Goal: Information Seeking & Learning: Get advice/opinions

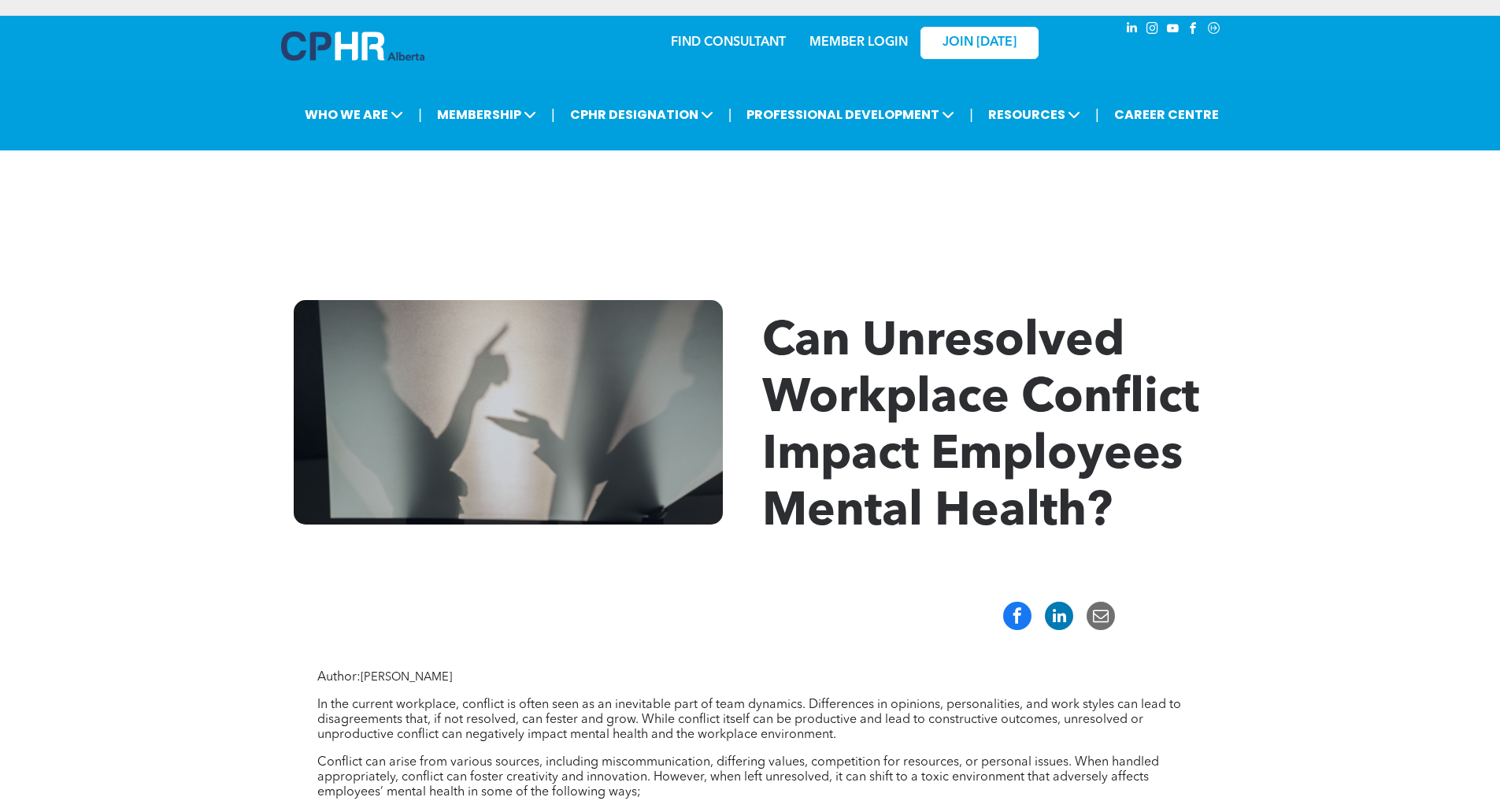
click at [843, 40] on link "MEMBER LOGIN" at bounding box center [859, 42] width 99 height 12
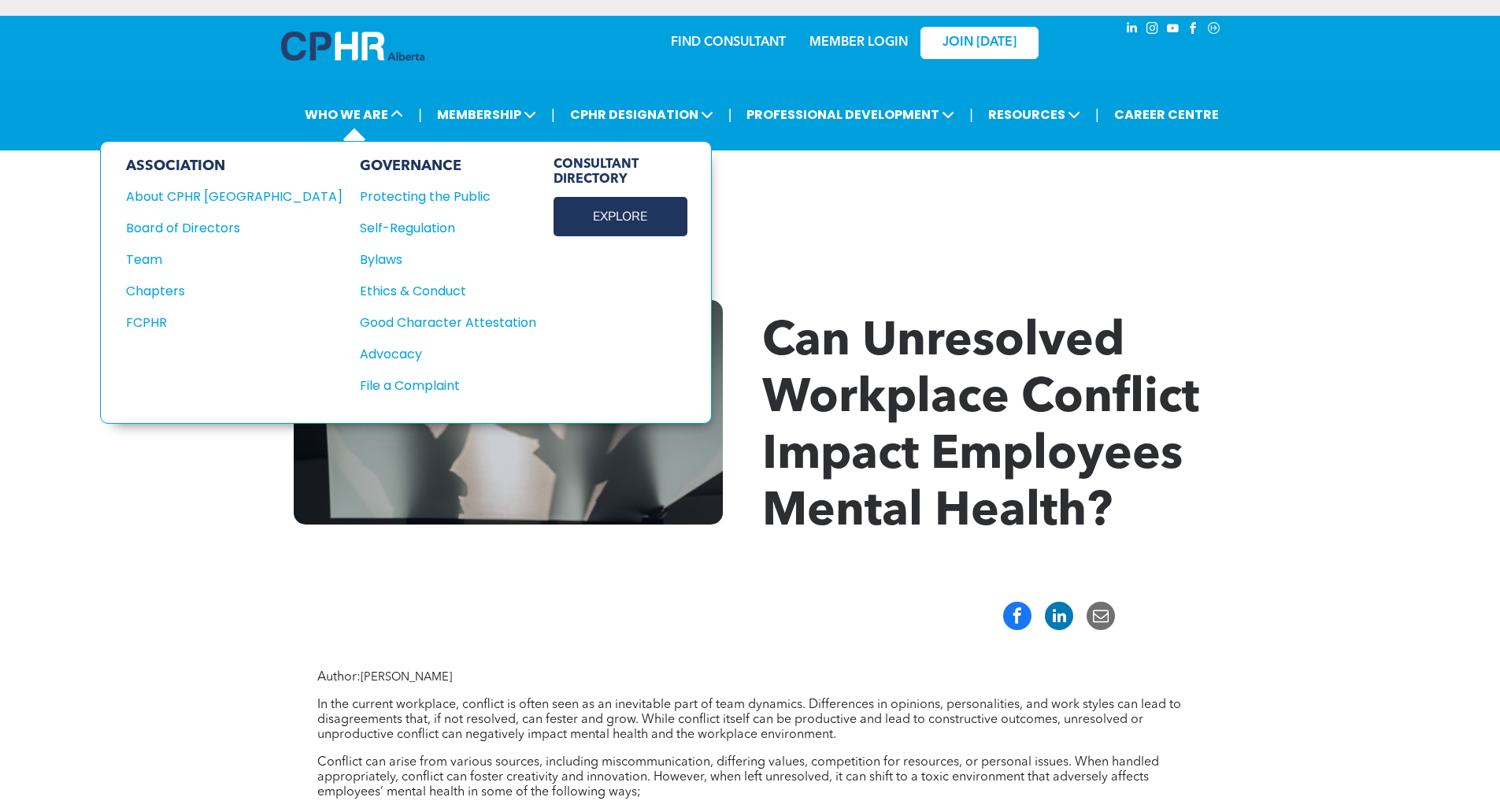
click at [553, 224] on link "EXPLORE" at bounding box center [620, 216] width 134 height 40
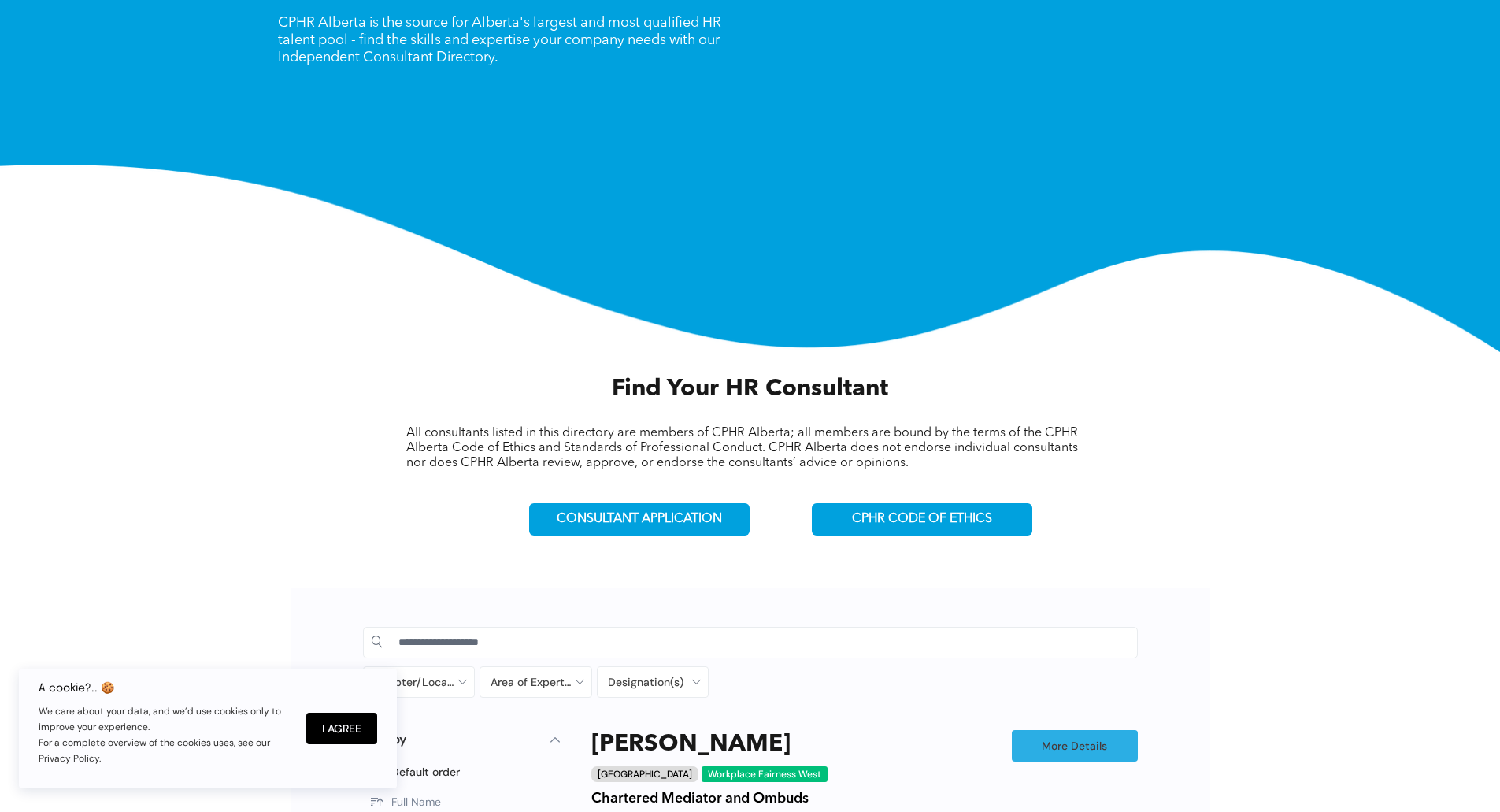
scroll to position [236, 0]
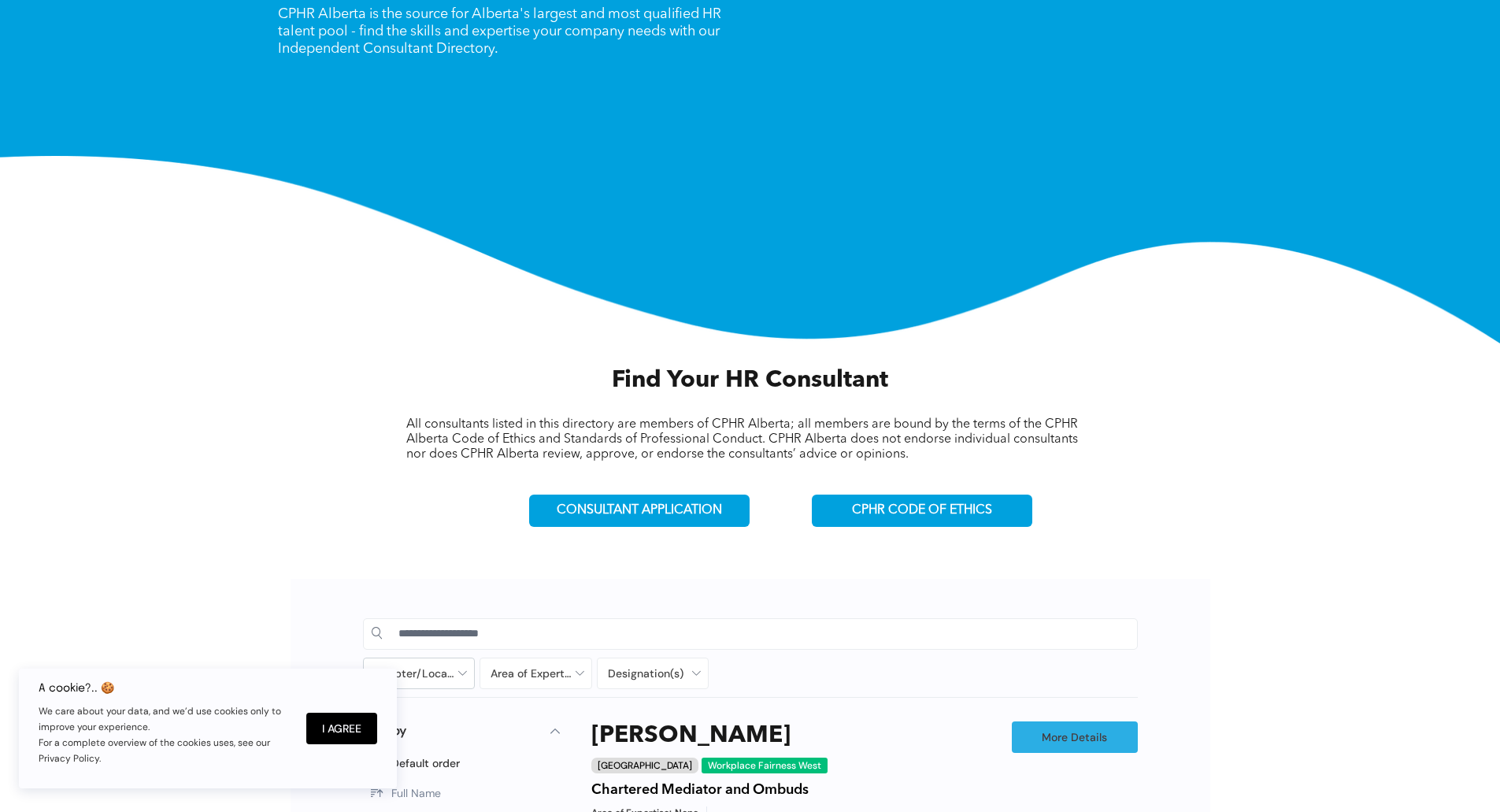
drag, startPoint x: 359, startPoint y: 723, endPoint x: 408, endPoint y: 658, distance: 81.4
click at [360, 723] on button "I Agree" at bounding box center [341, 728] width 71 height 32
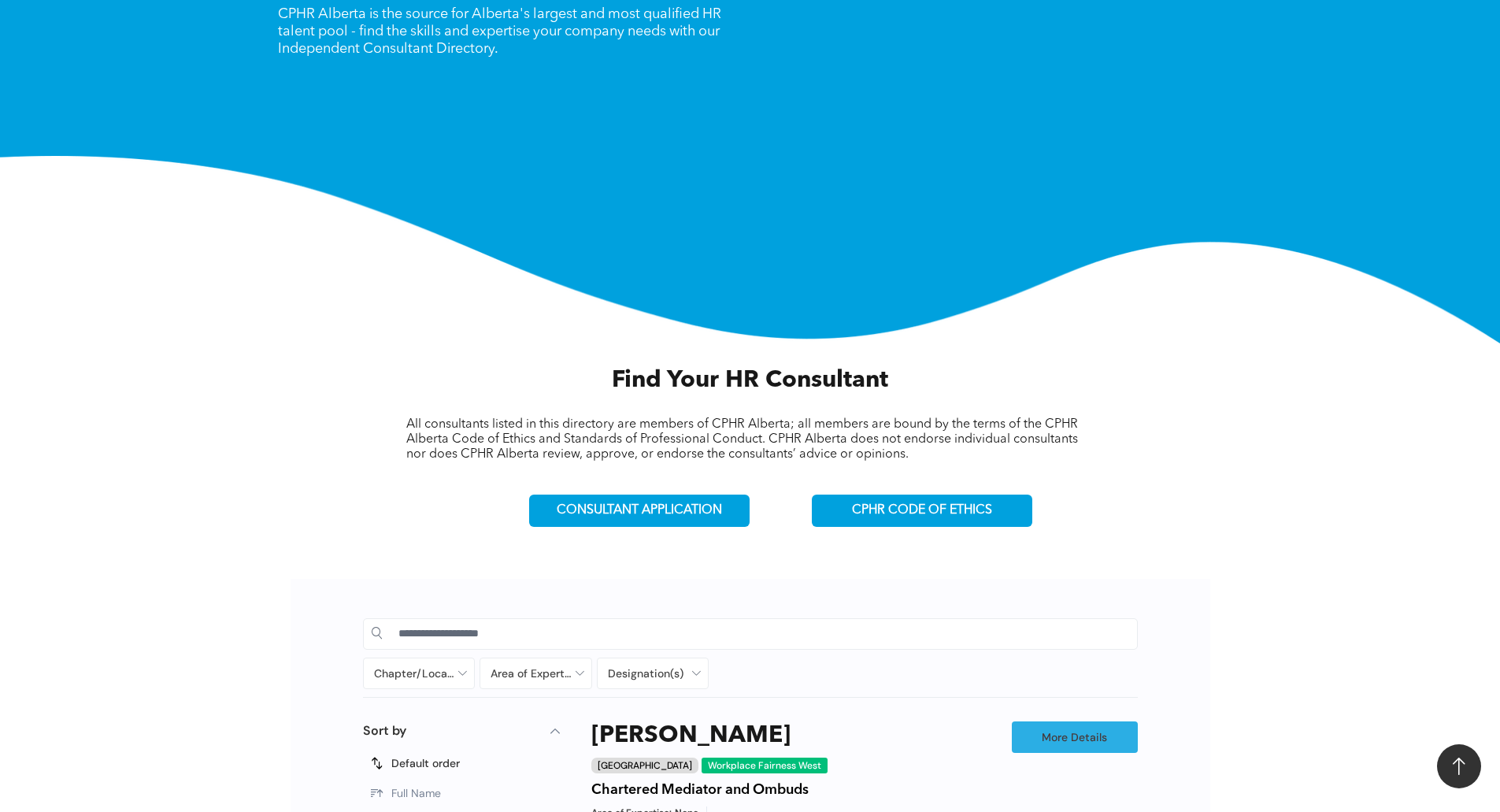
scroll to position [551, 0]
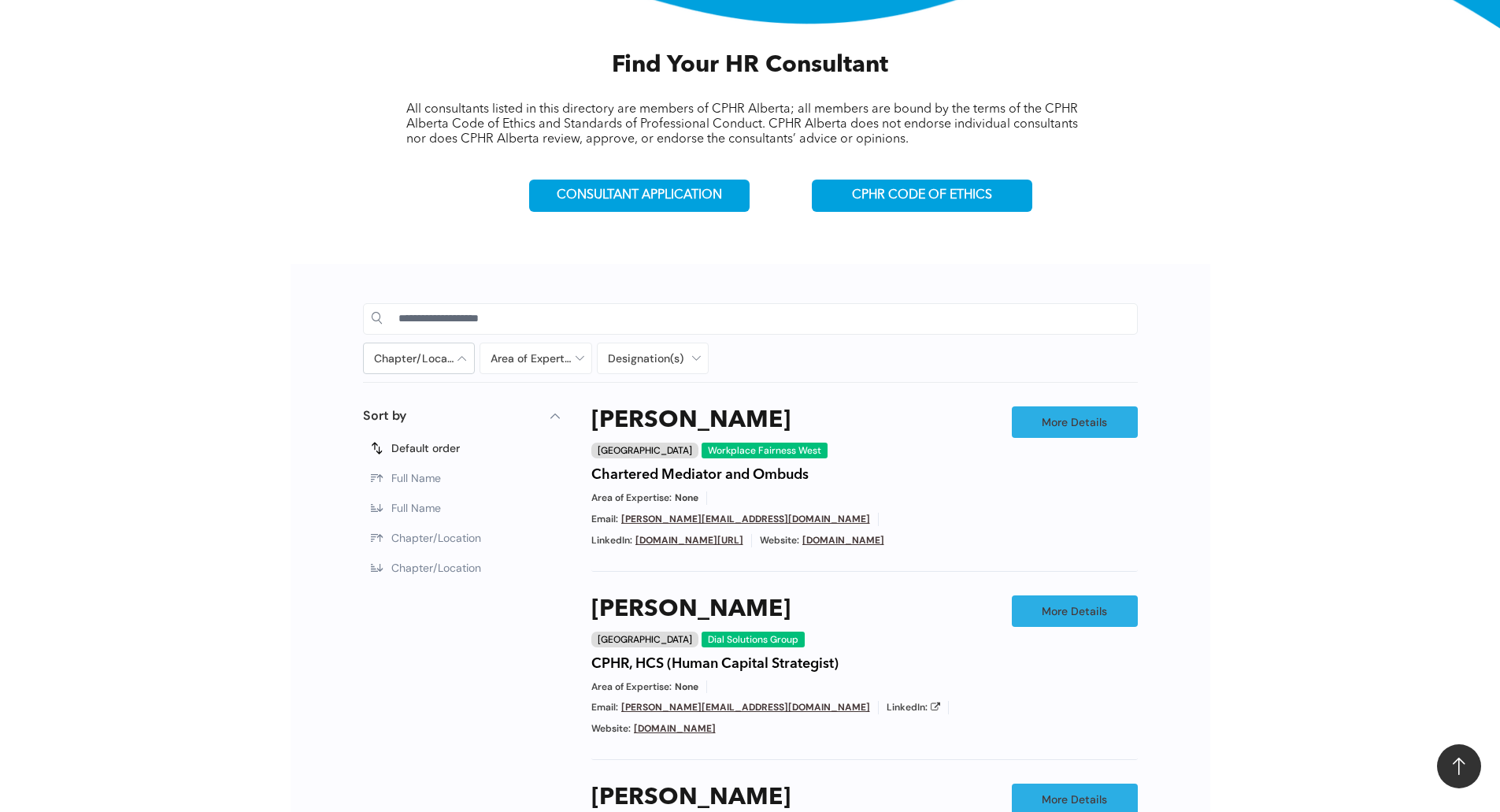
click at [436, 357] on div at bounding box center [419, 358] width 111 height 30
click at [412, 390] on span "[GEOGRAPHIC_DATA]" at bounding box center [451, 397] width 112 height 14
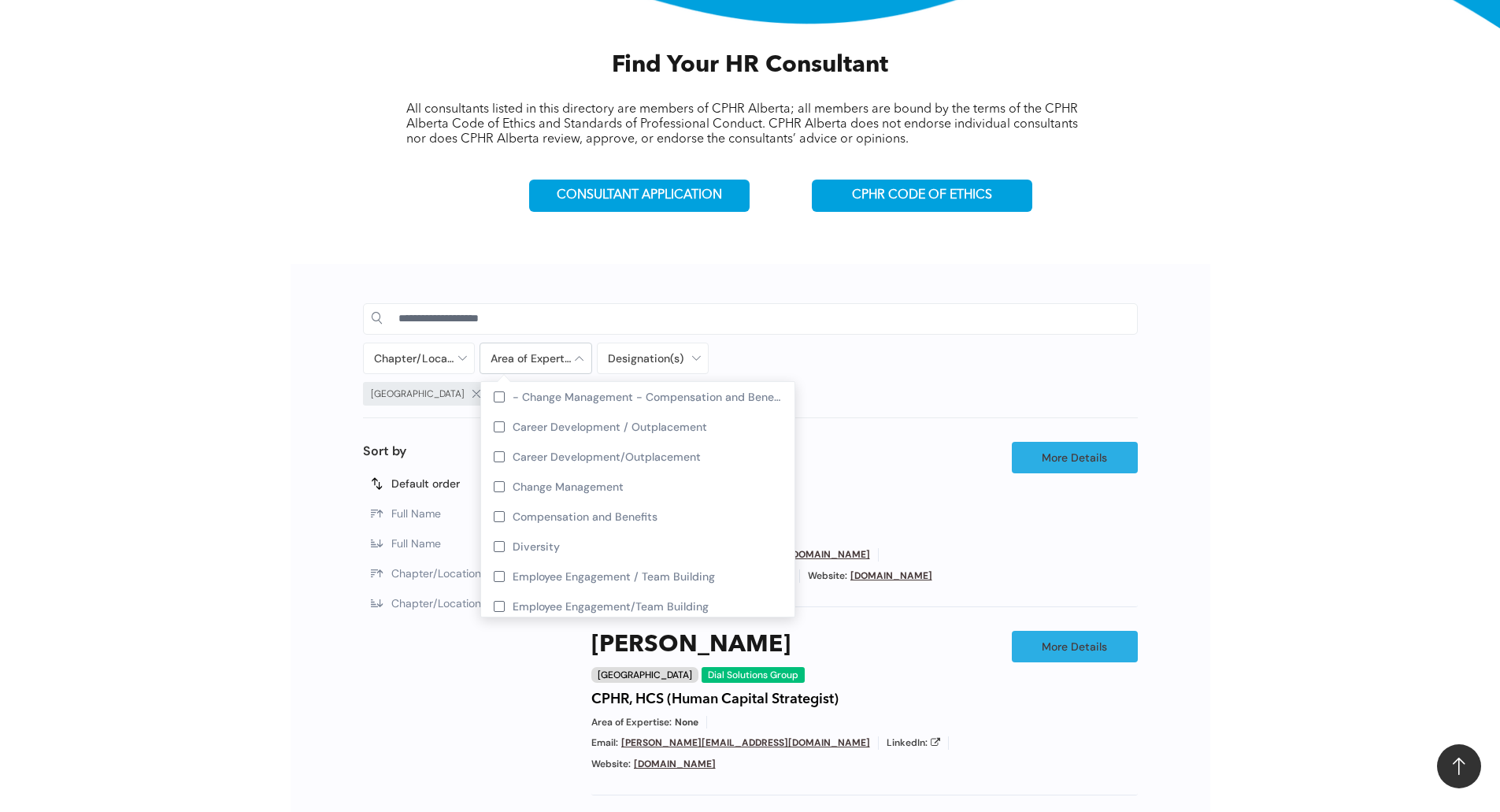
click at [564, 358] on div at bounding box center [536, 358] width 111 height 30
click at [495, 575] on div at bounding box center [499, 576] width 11 height 11
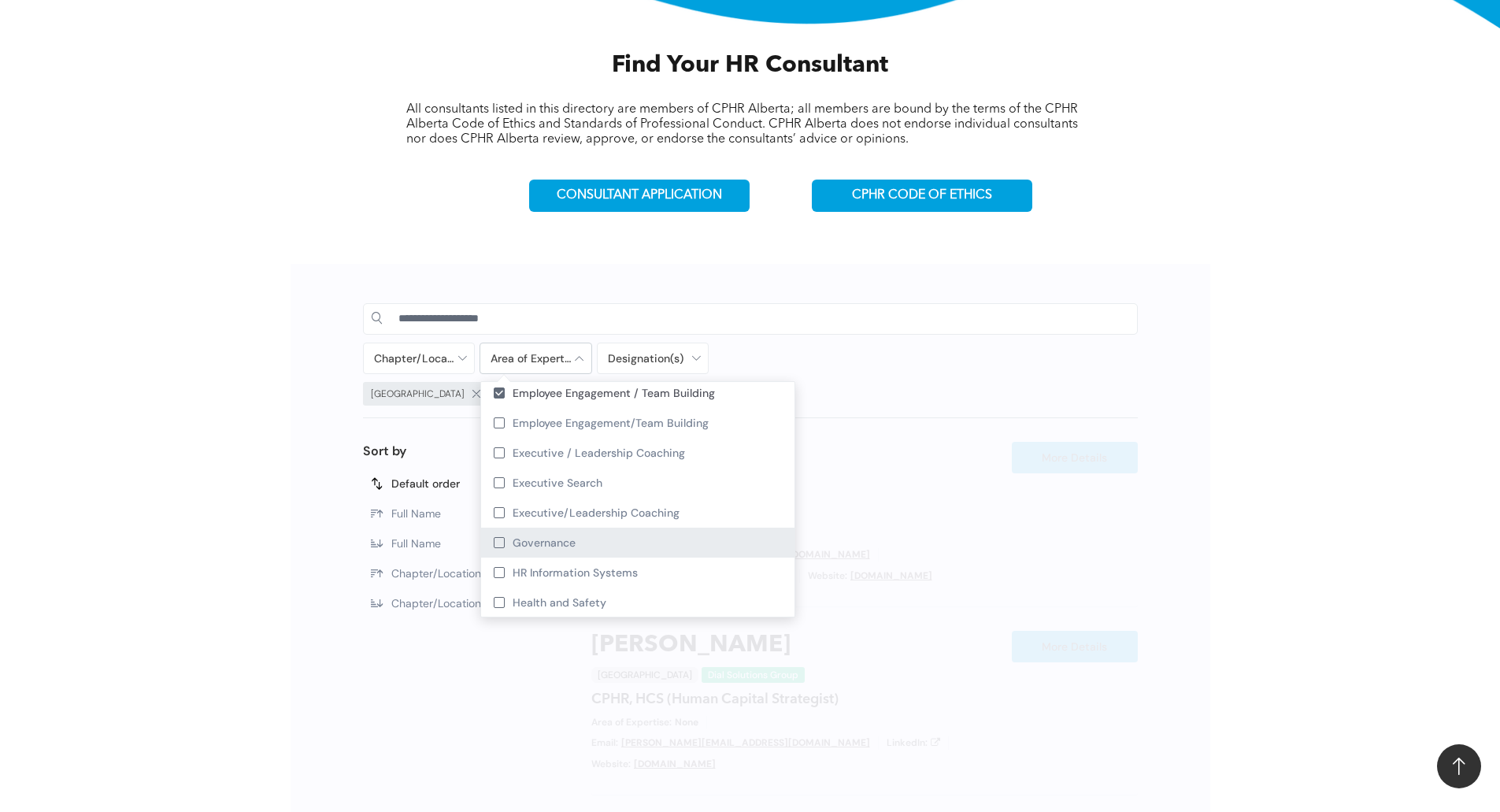
scroll to position [157, 0]
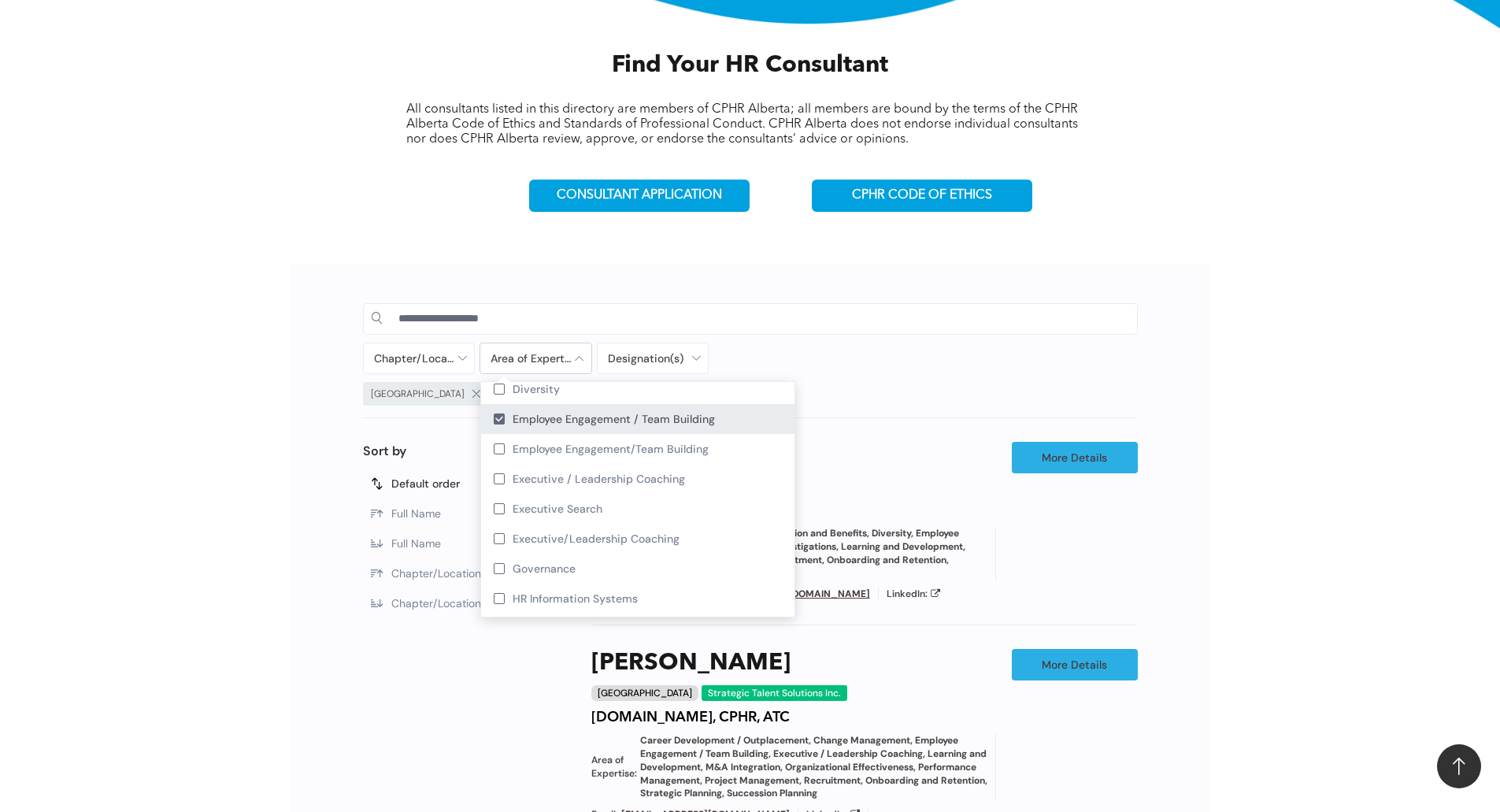
click at [496, 421] on div at bounding box center [499, 419] width 11 height 11
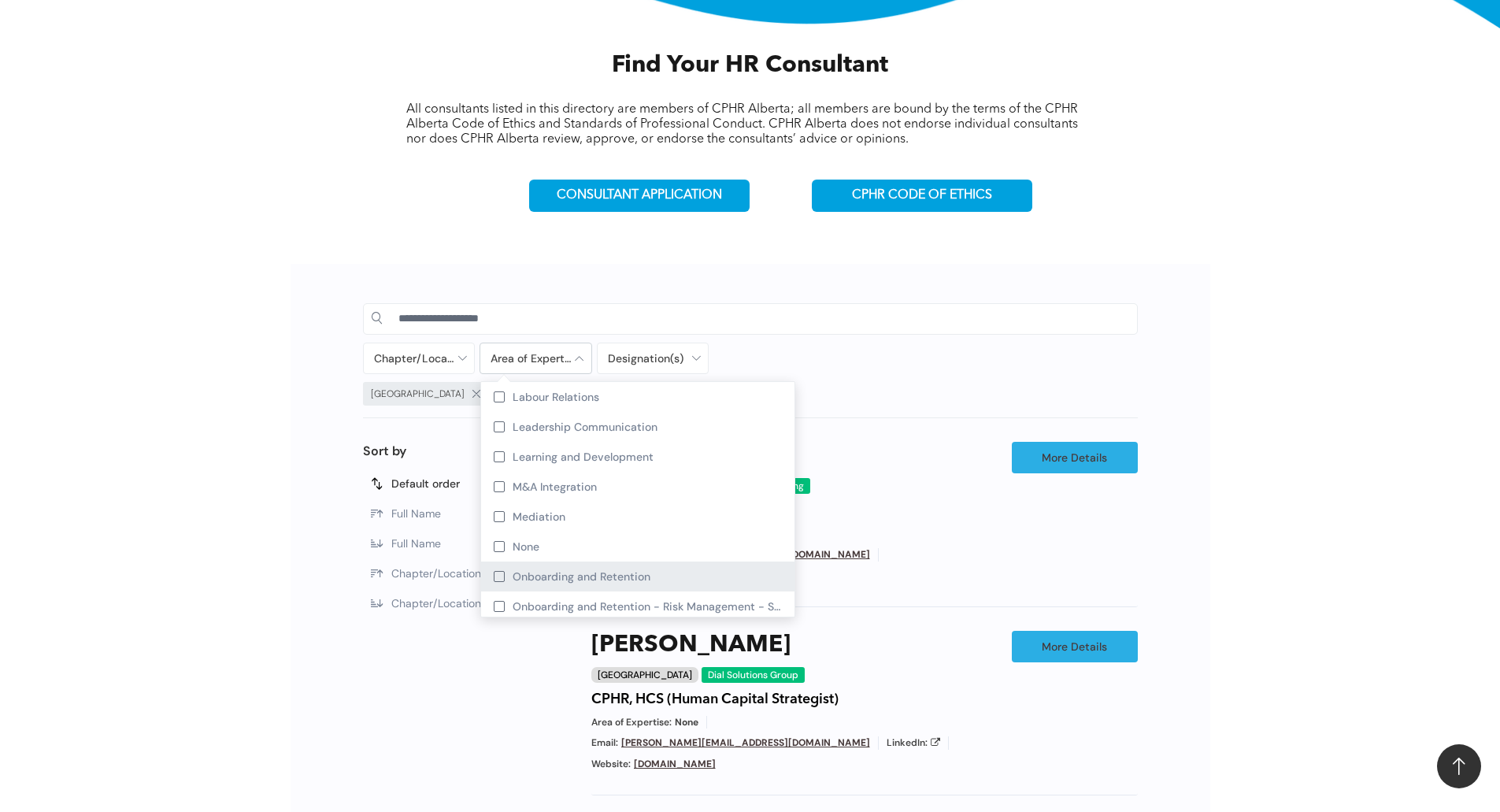
scroll to position [472, 0]
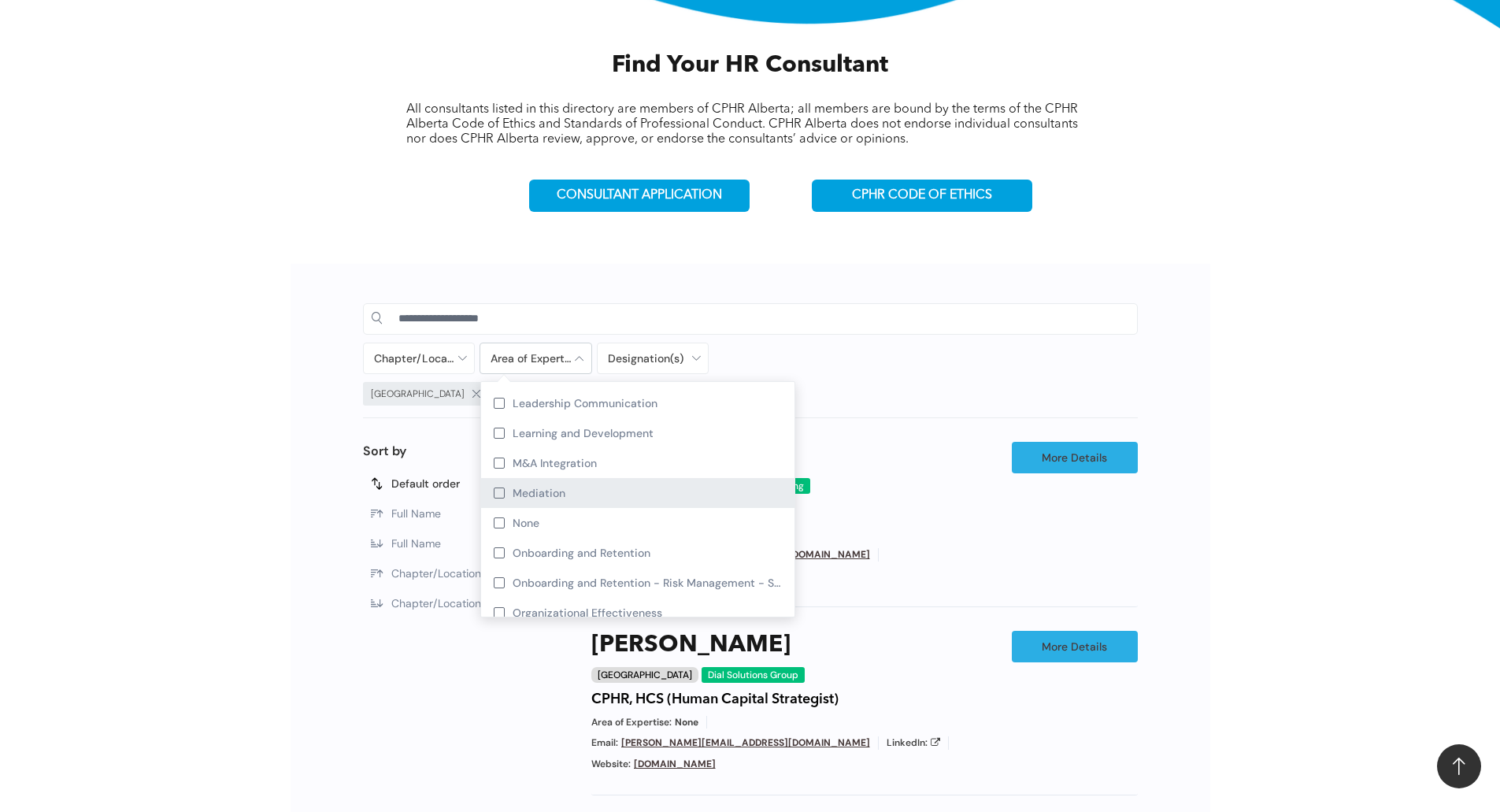
click at [499, 488] on div at bounding box center [499, 493] width 11 height 11
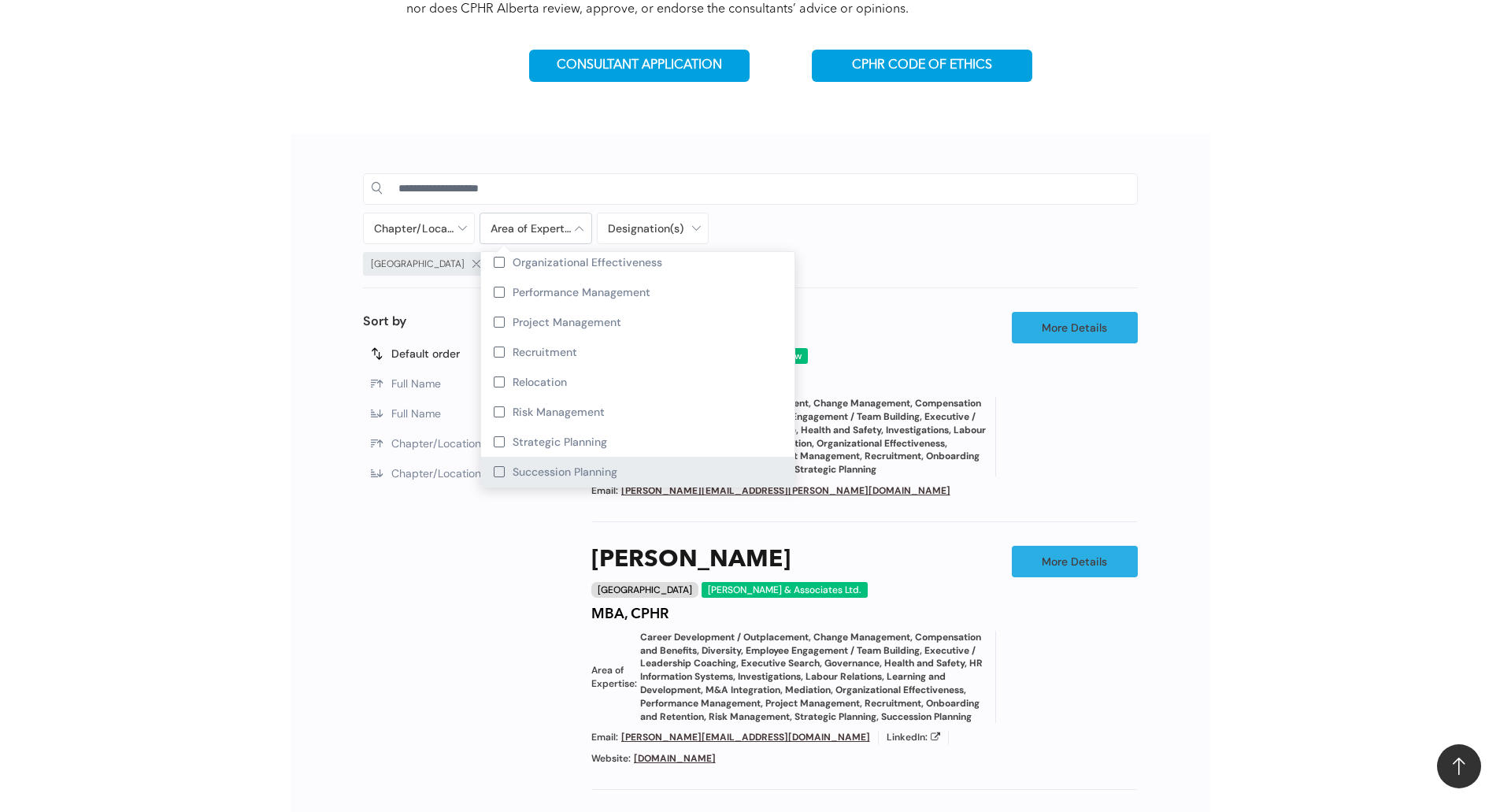
scroll to position [708, 0]
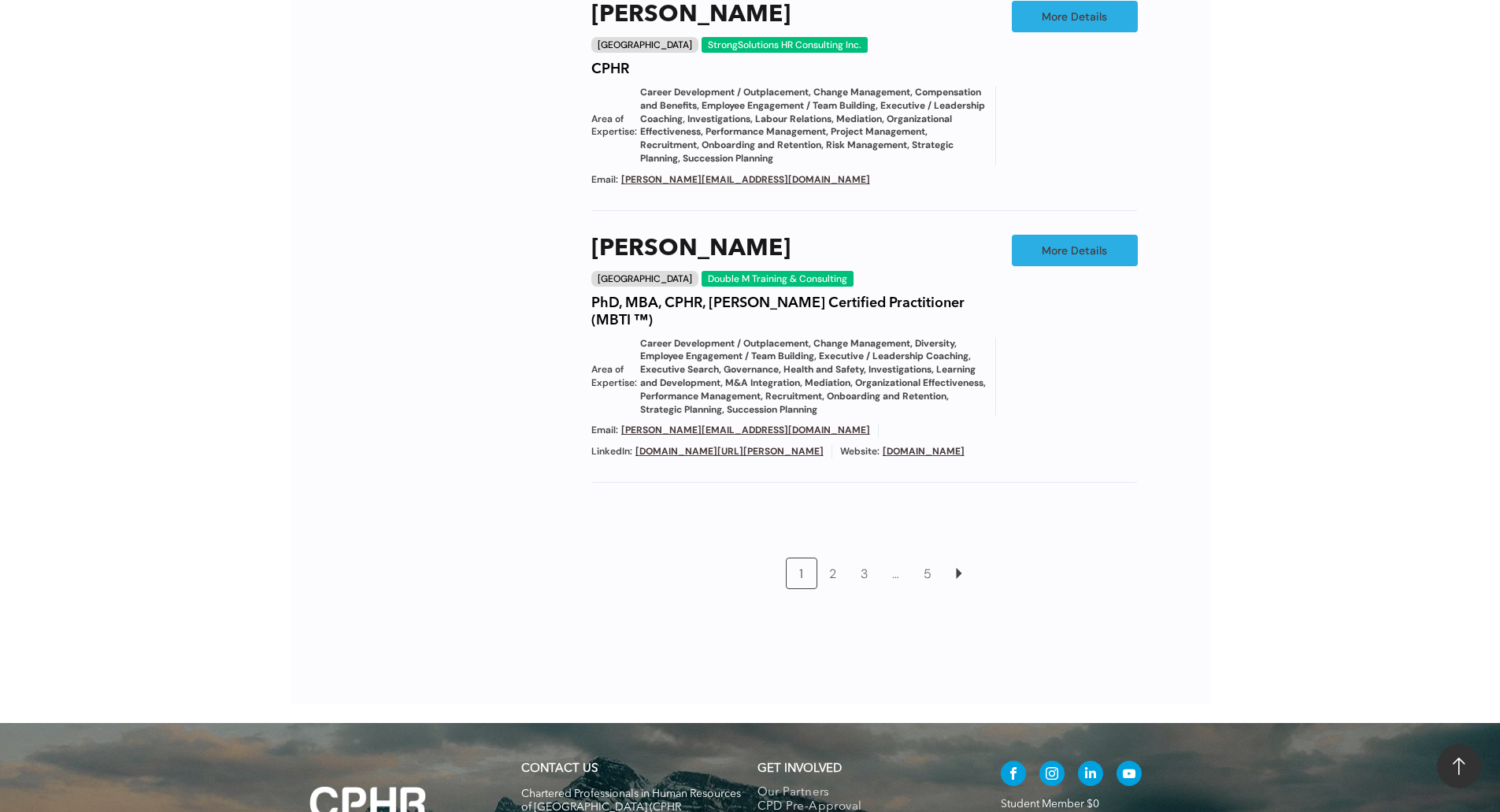
scroll to position [1811, 0]
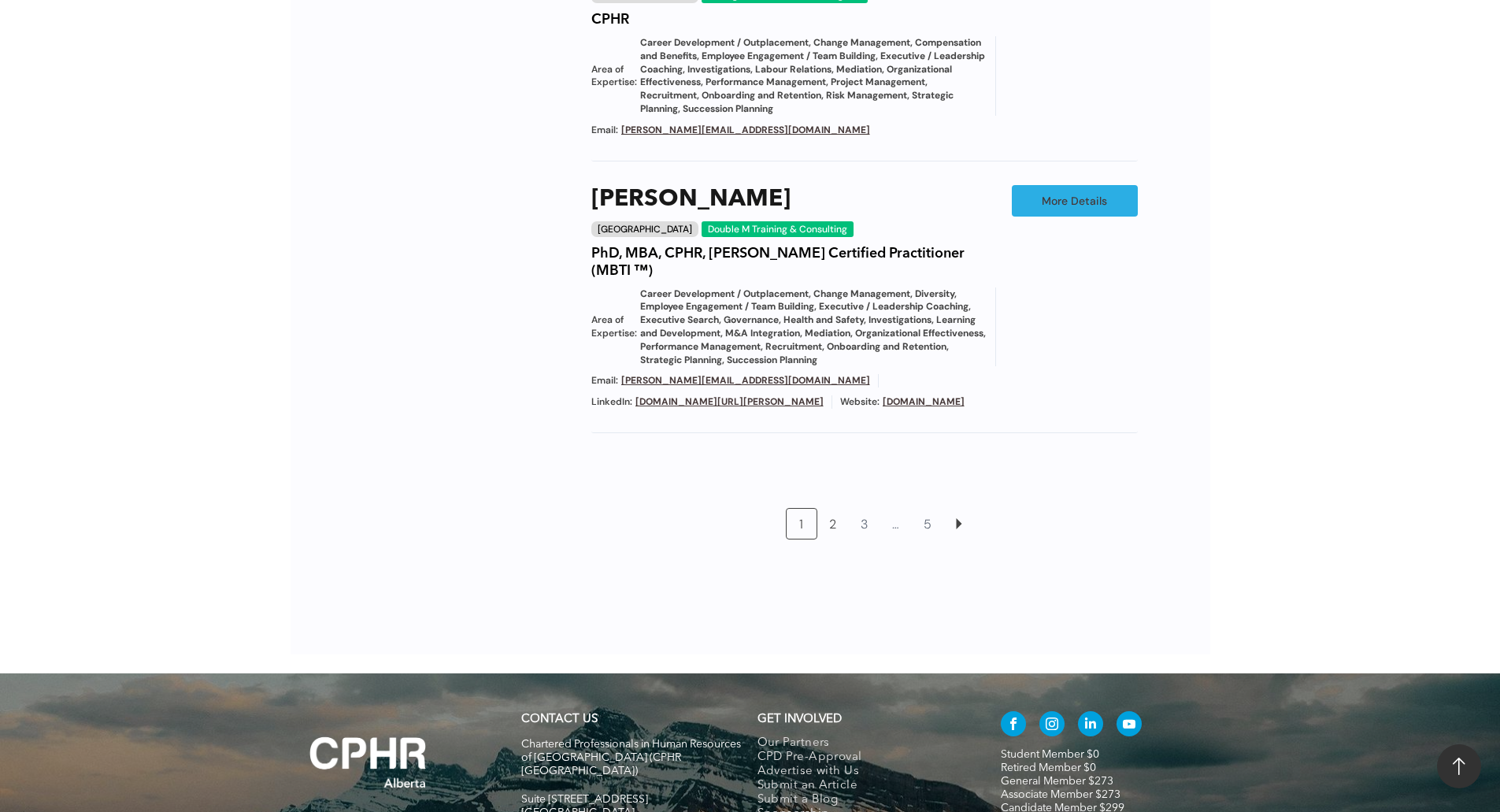
click at [838, 538] on link "2" at bounding box center [833, 523] width 30 height 30
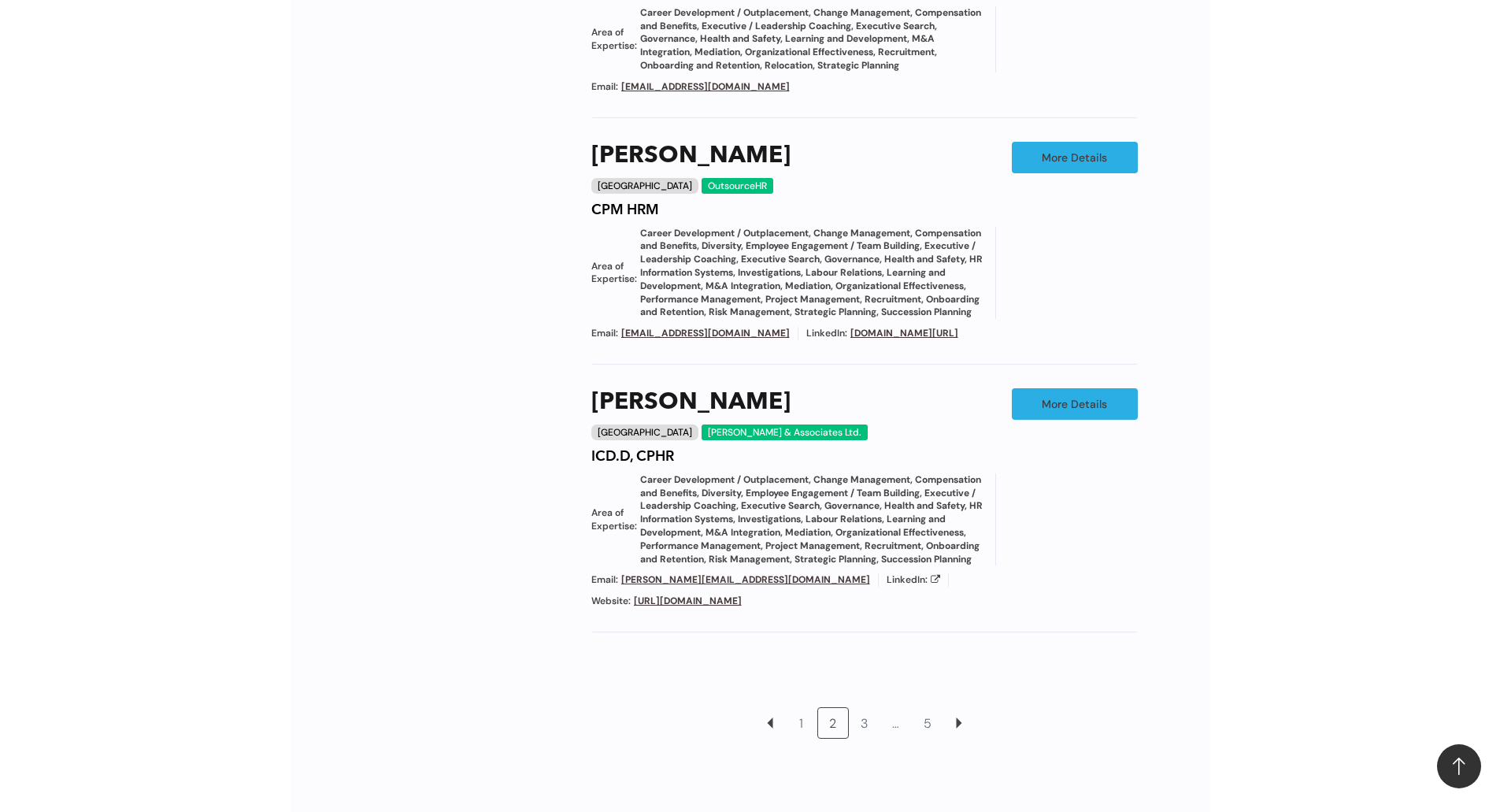
scroll to position [1522, 0]
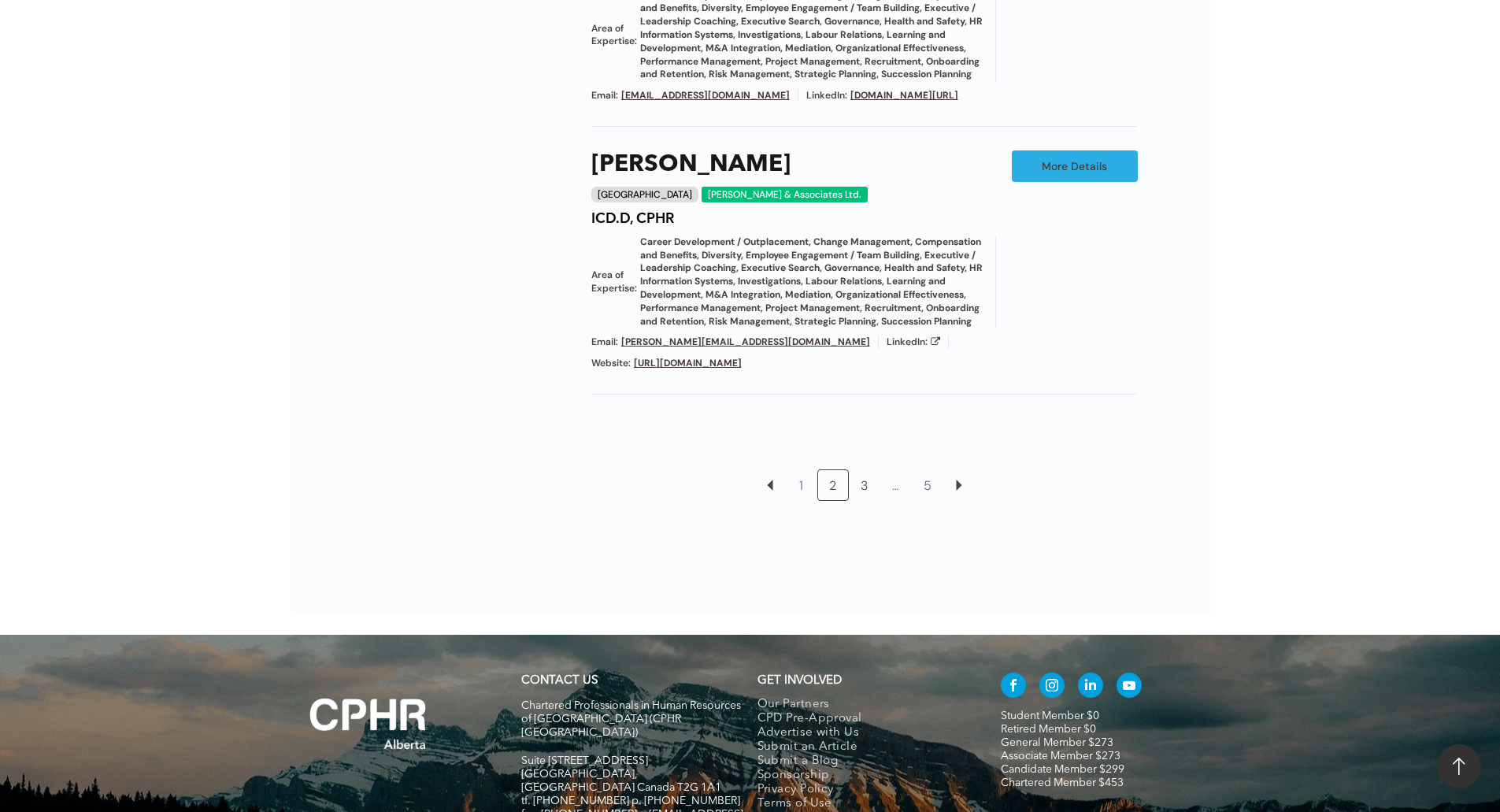
click at [868, 500] on link "3" at bounding box center [865, 485] width 30 height 30
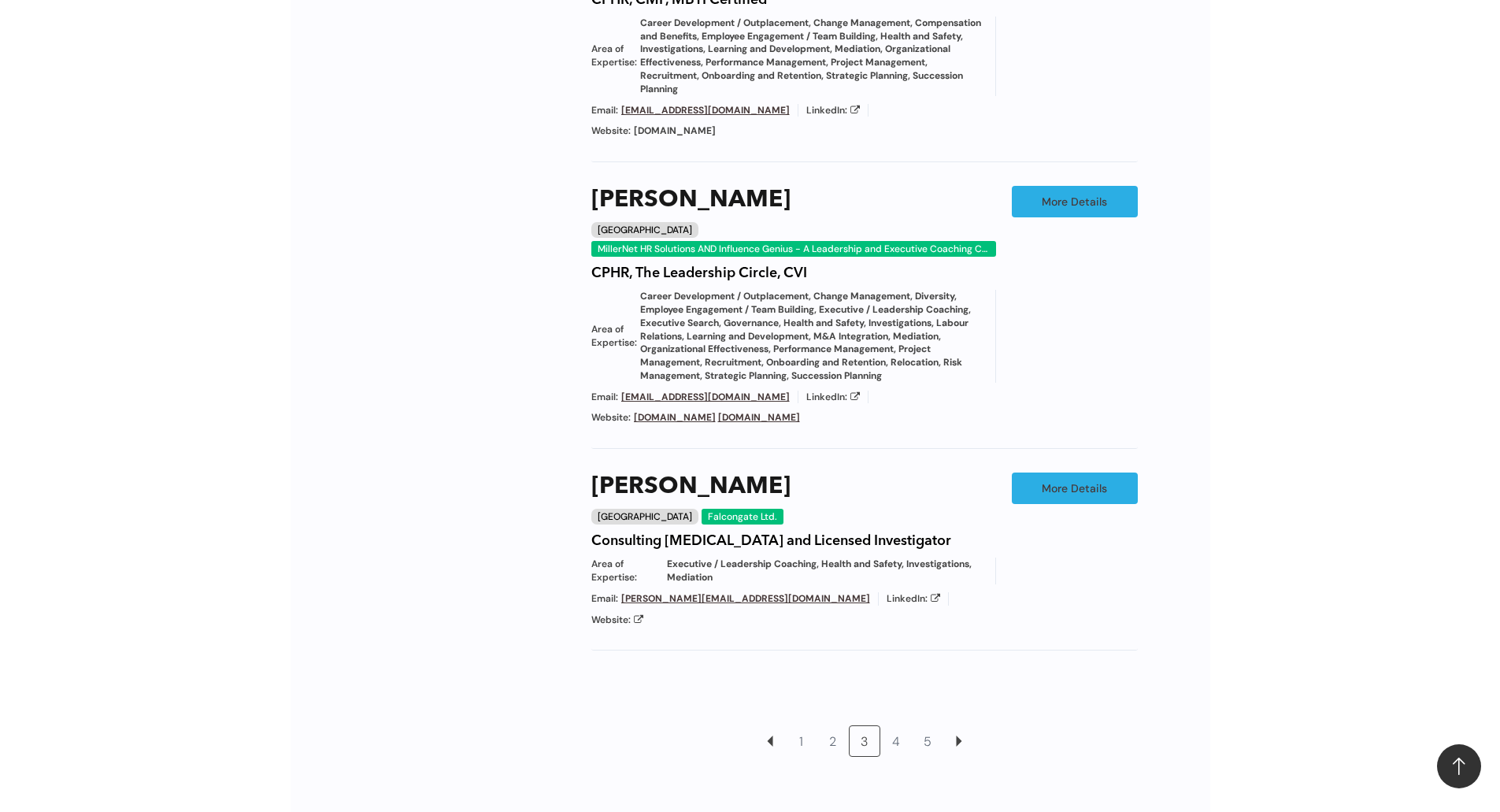
scroll to position [1600, 0]
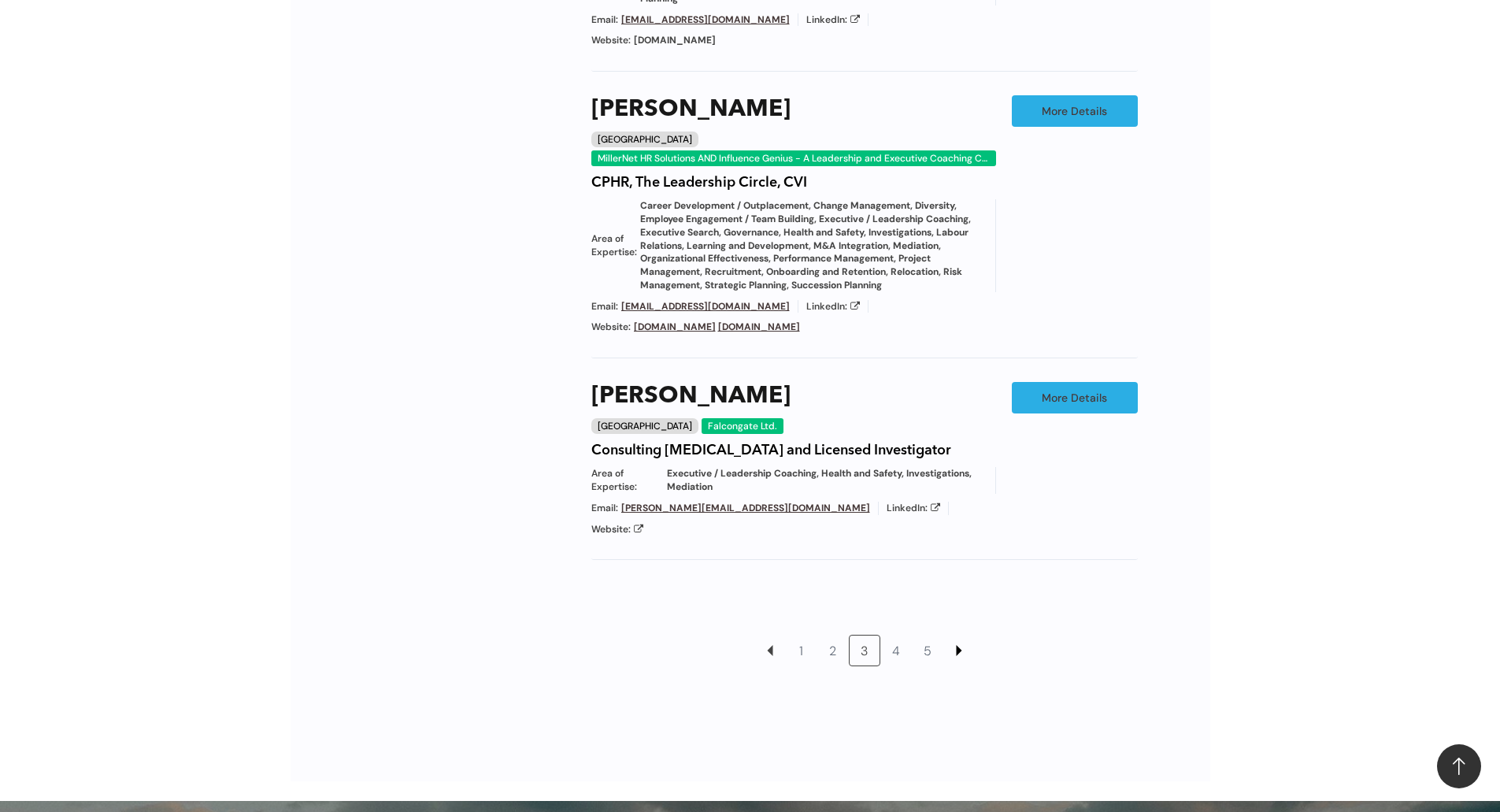
click at [951, 635] on link at bounding box center [959, 650] width 30 height 30
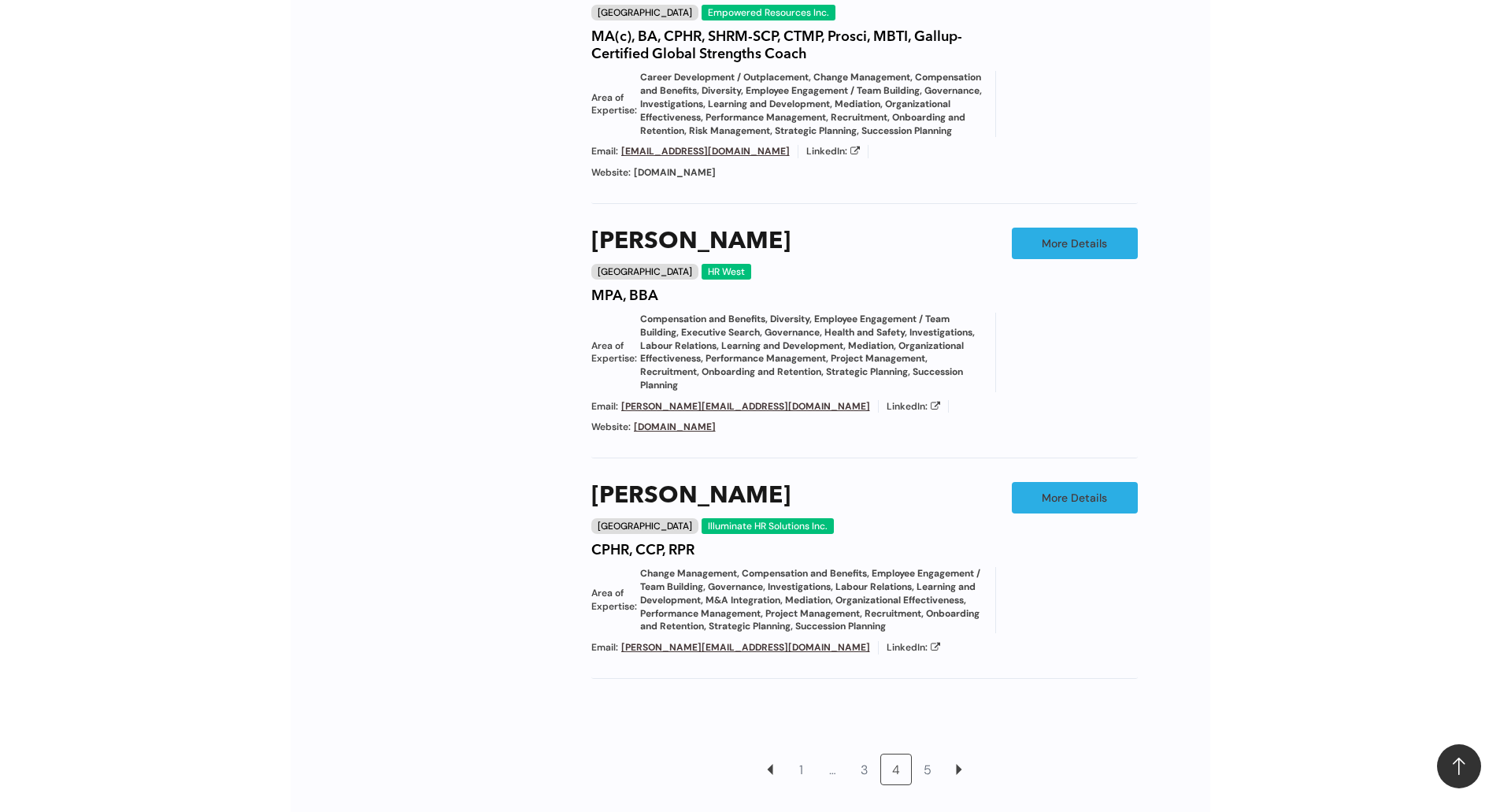
scroll to position [1600, 0]
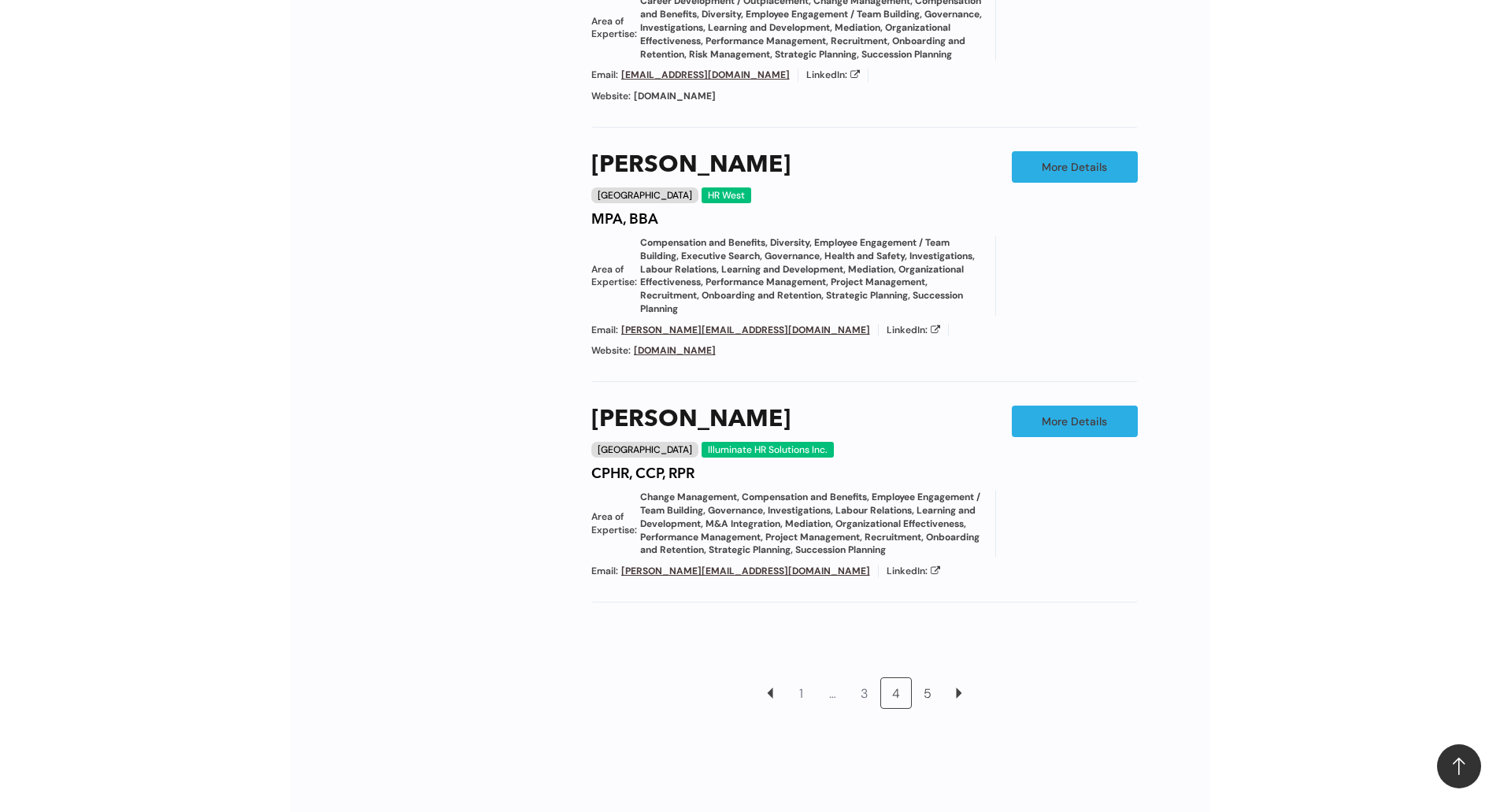
click at [927, 678] on link "5" at bounding box center [927, 693] width 30 height 30
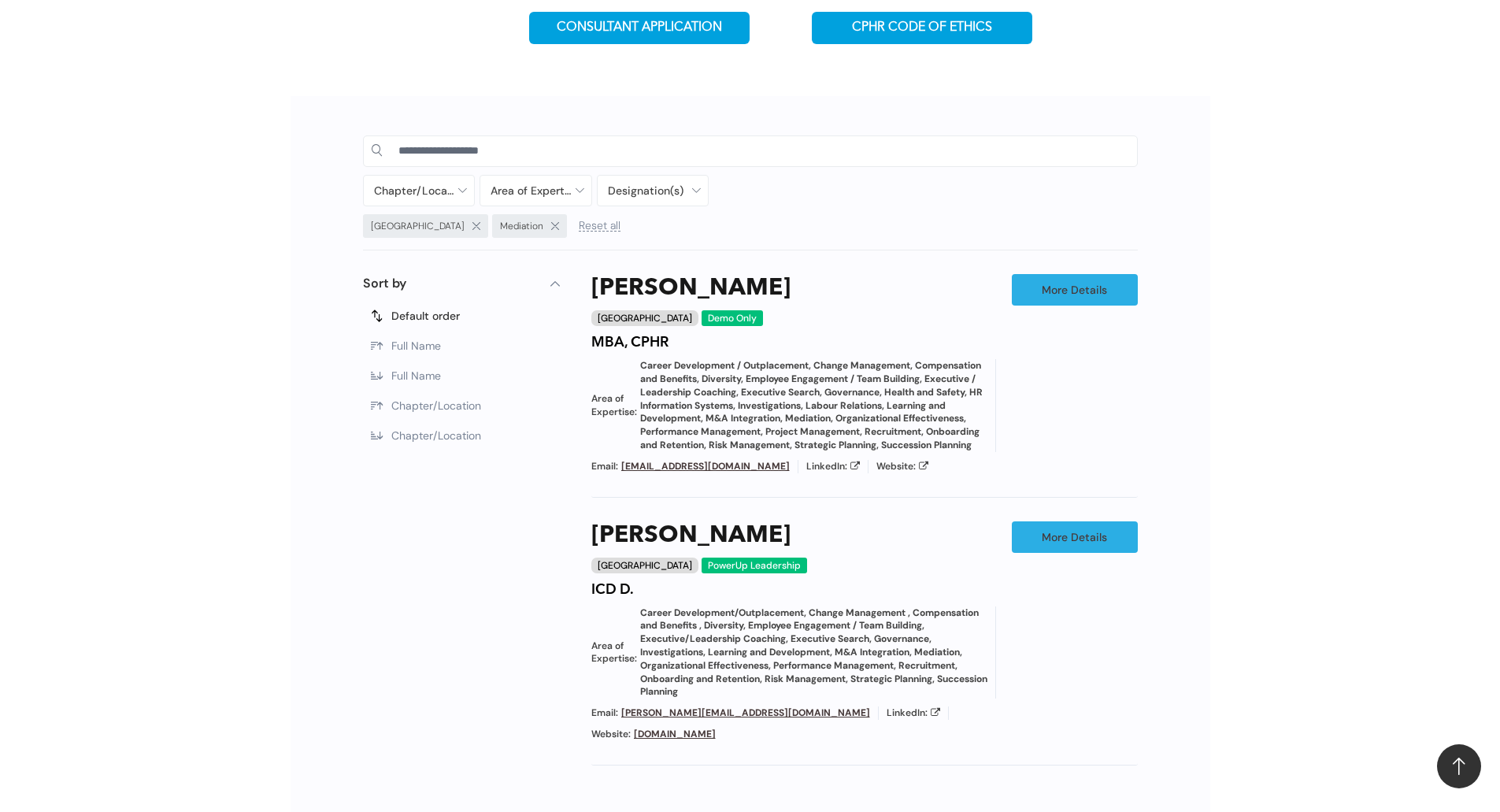
scroll to position [970, 0]
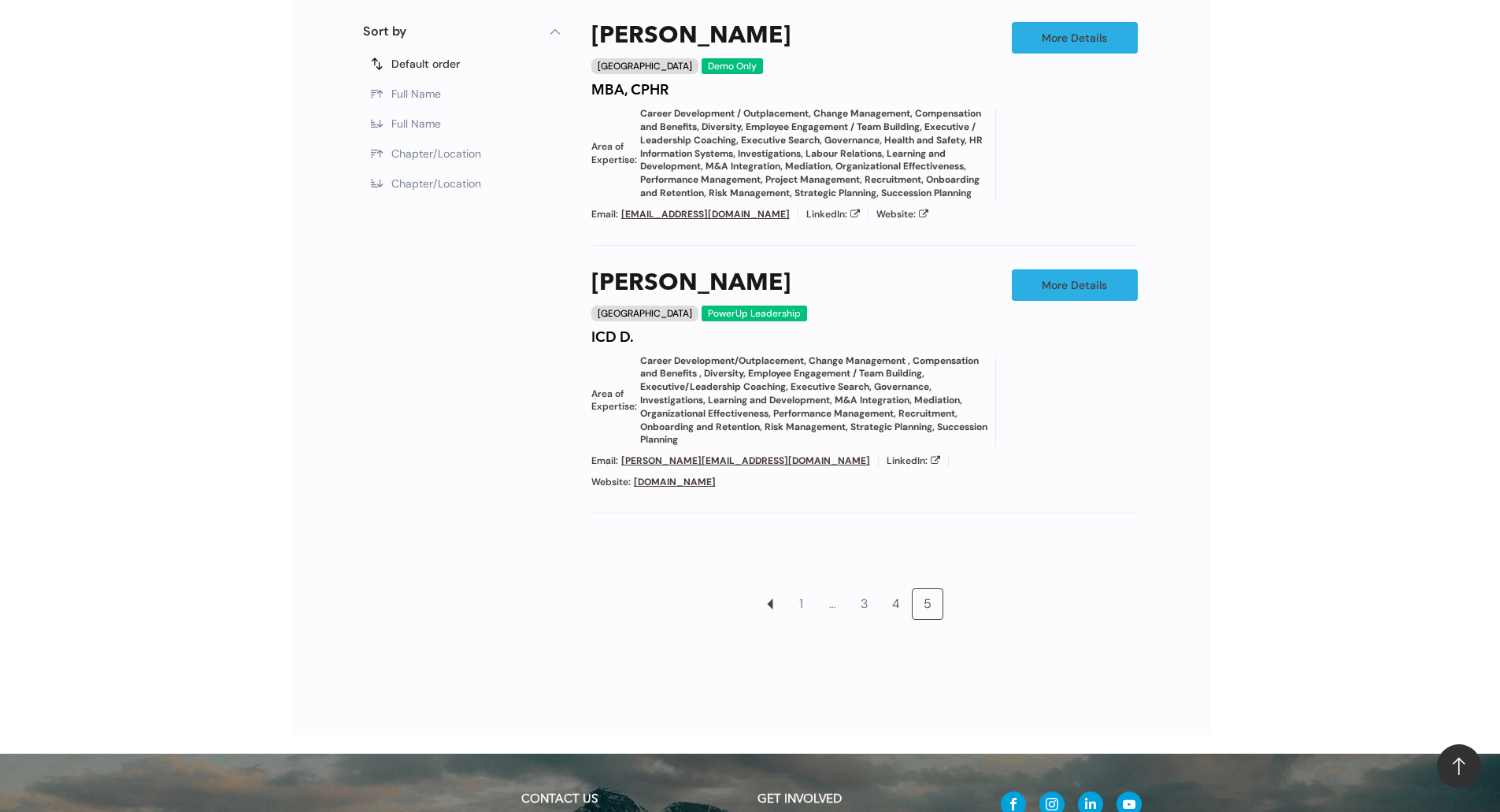
click at [896, 618] on link "4" at bounding box center [896, 604] width 30 height 30
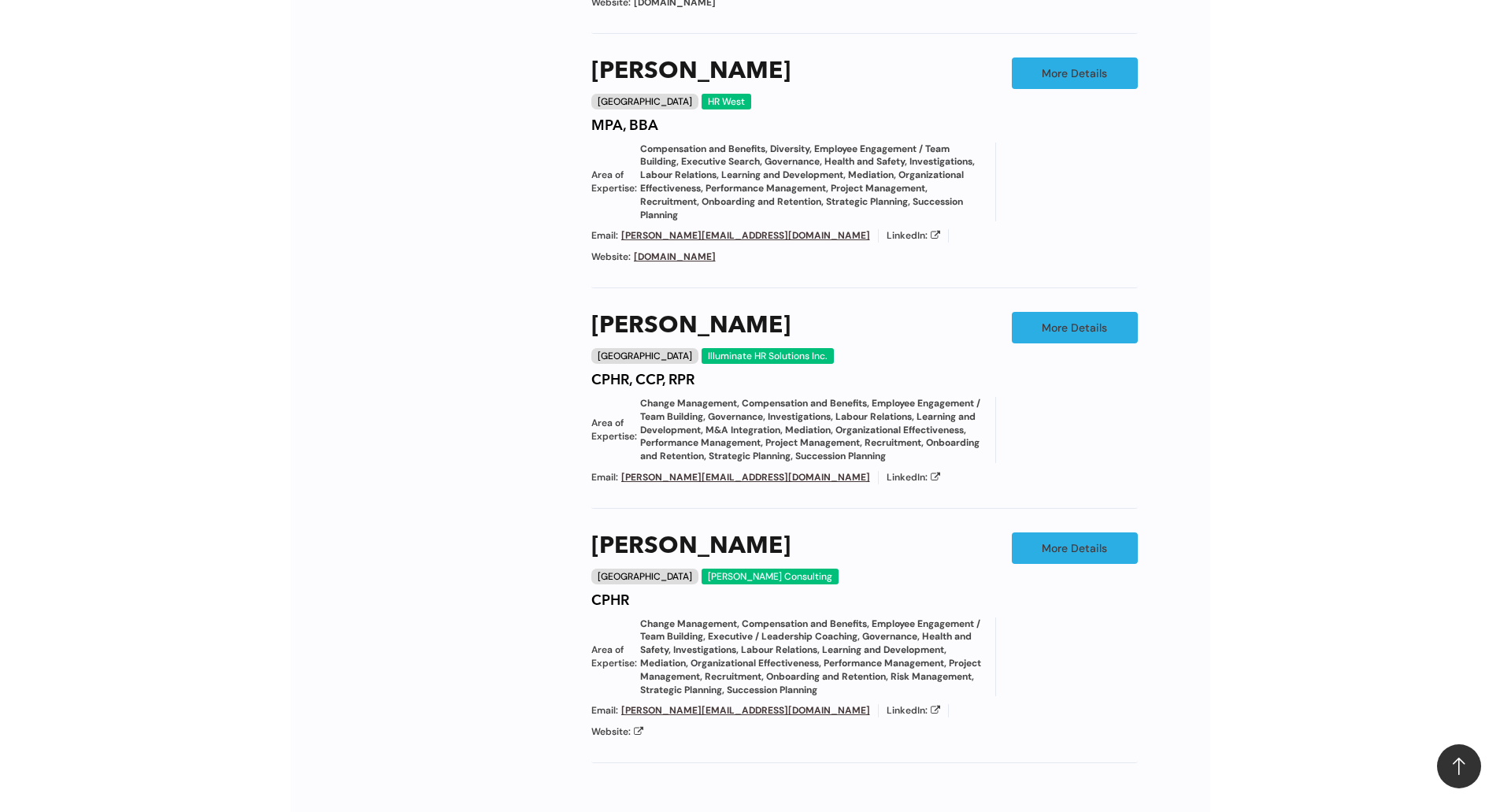
scroll to position [1600, 0]
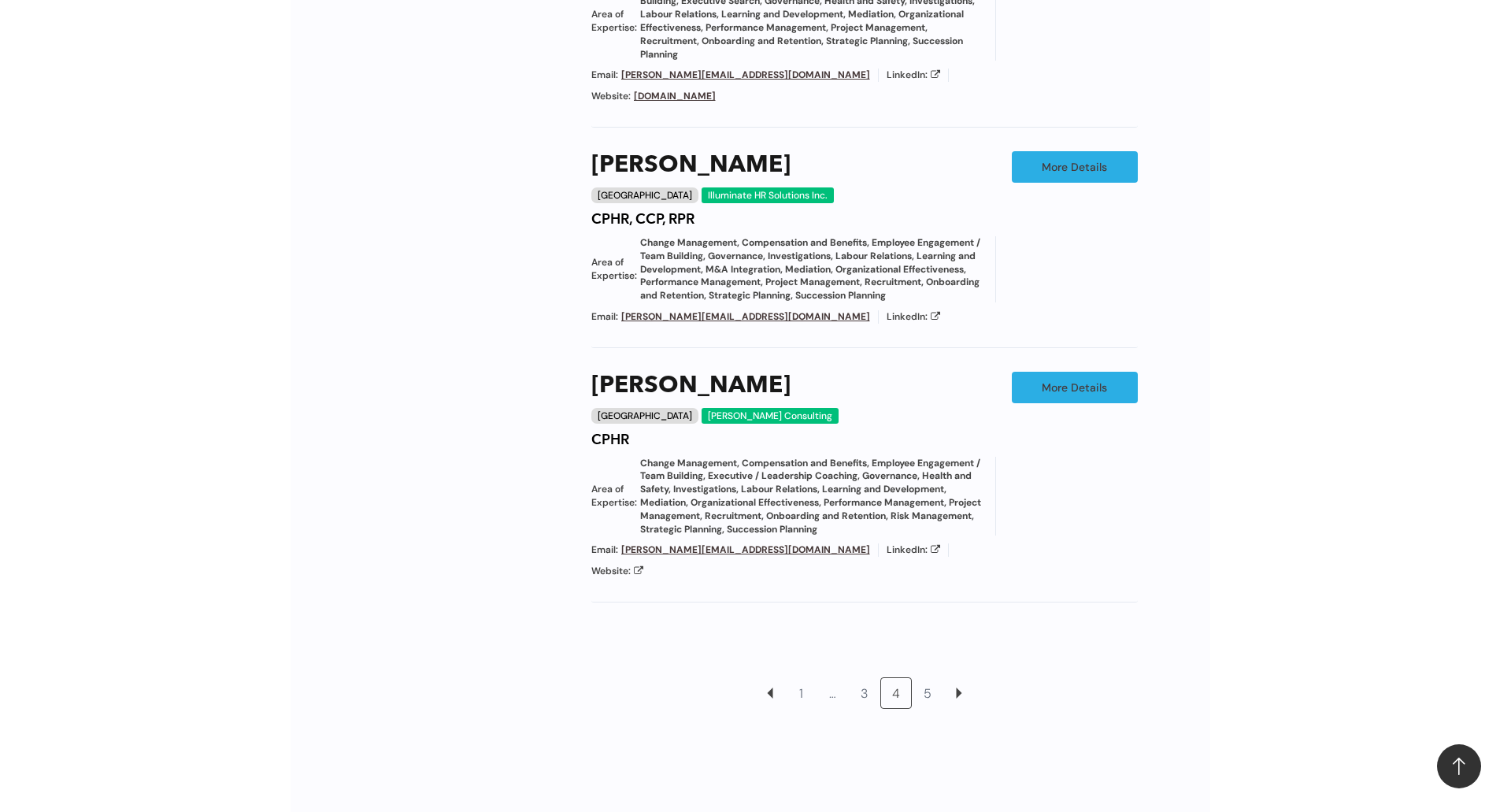
click at [631, 565] on span "Website:" at bounding box center [611, 571] width 40 height 13
click at [643, 566] on icon at bounding box center [638, 570] width 10 height 10
click at [797, 678] on link "1" at bounding box center [801, 693] width 30 height 30
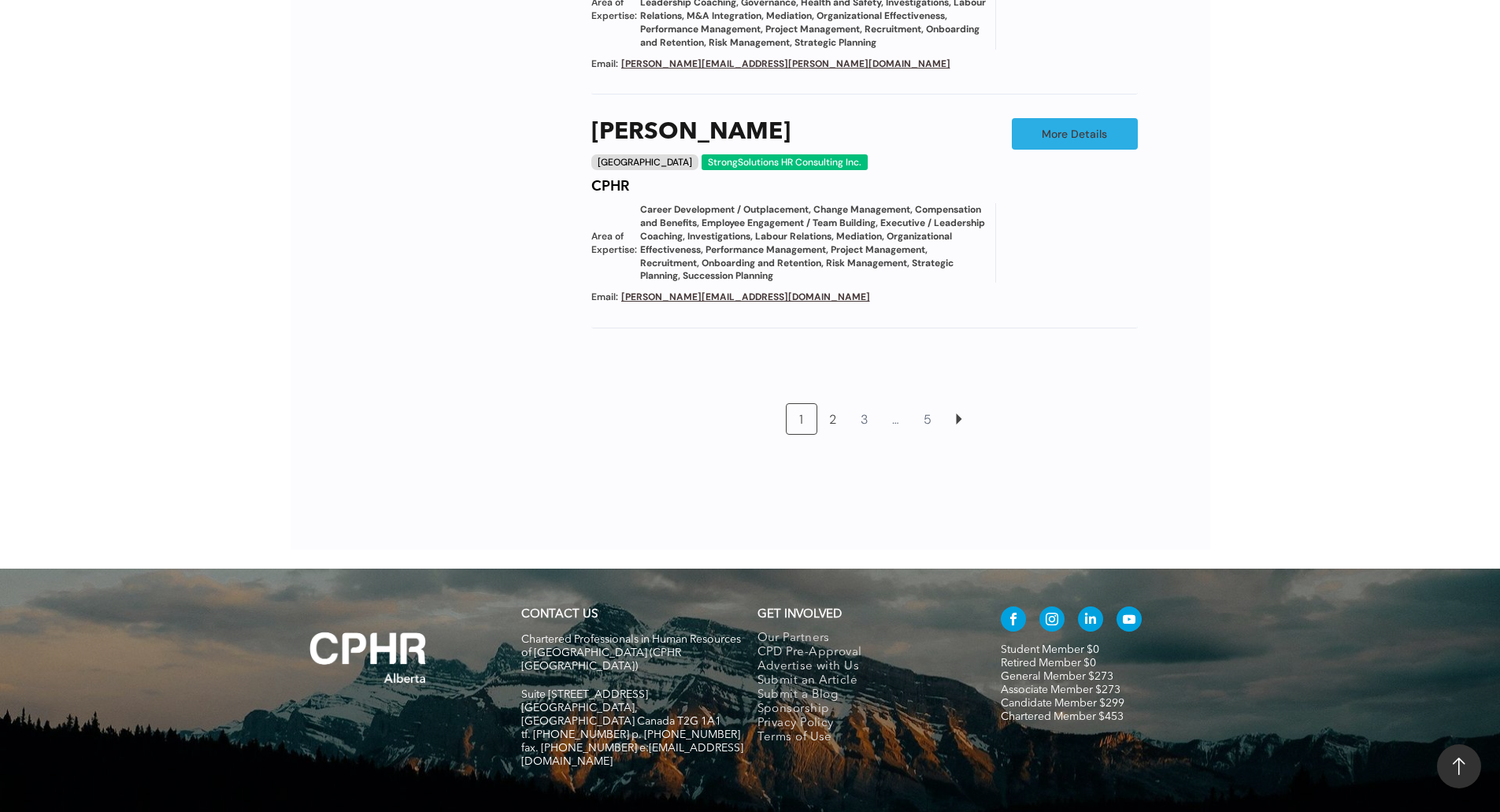
click at [835, 434] on link "2" at bounding box center [833, 419] width 30 height 30
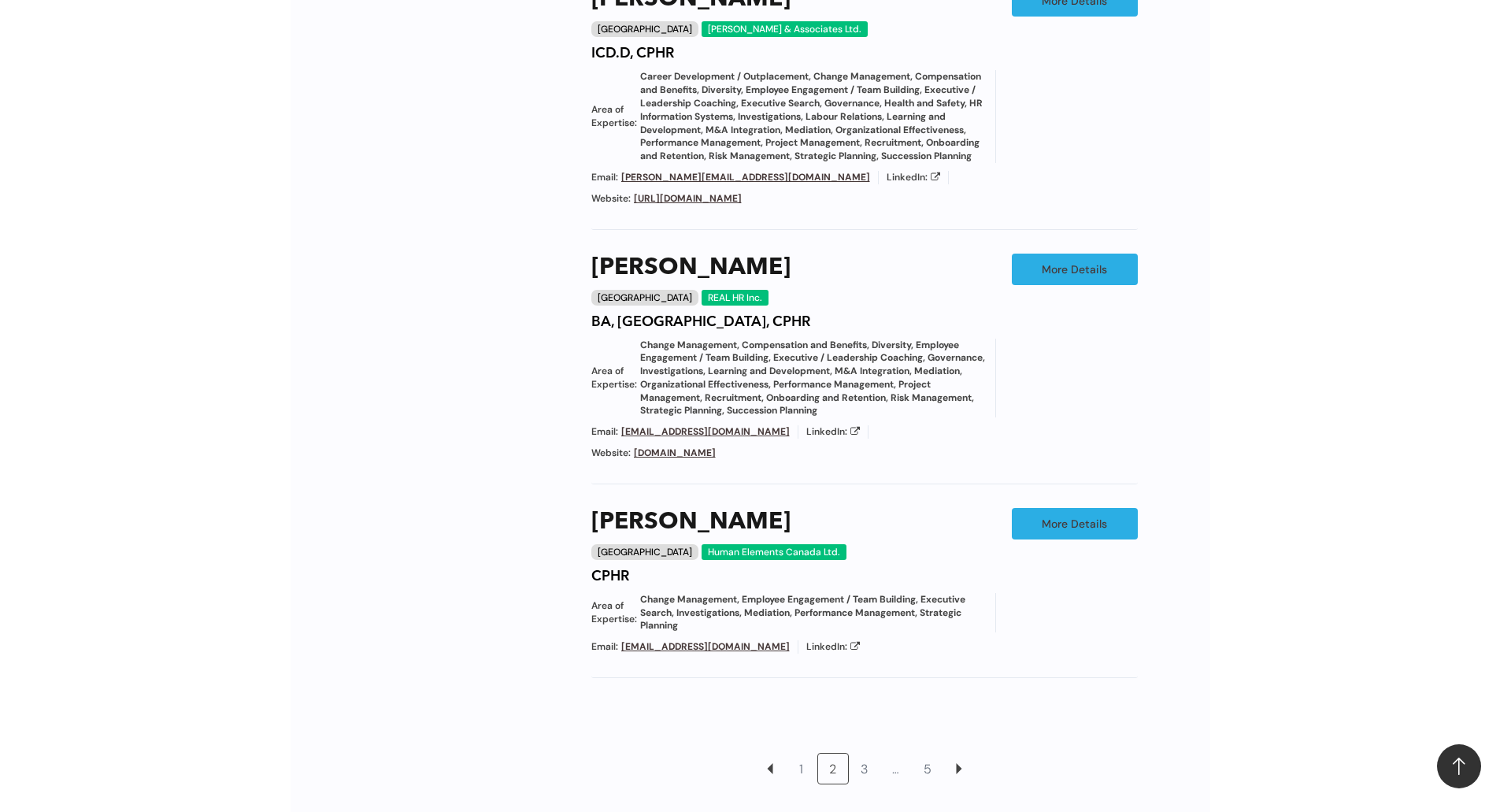
scroll to position [1679, 0]
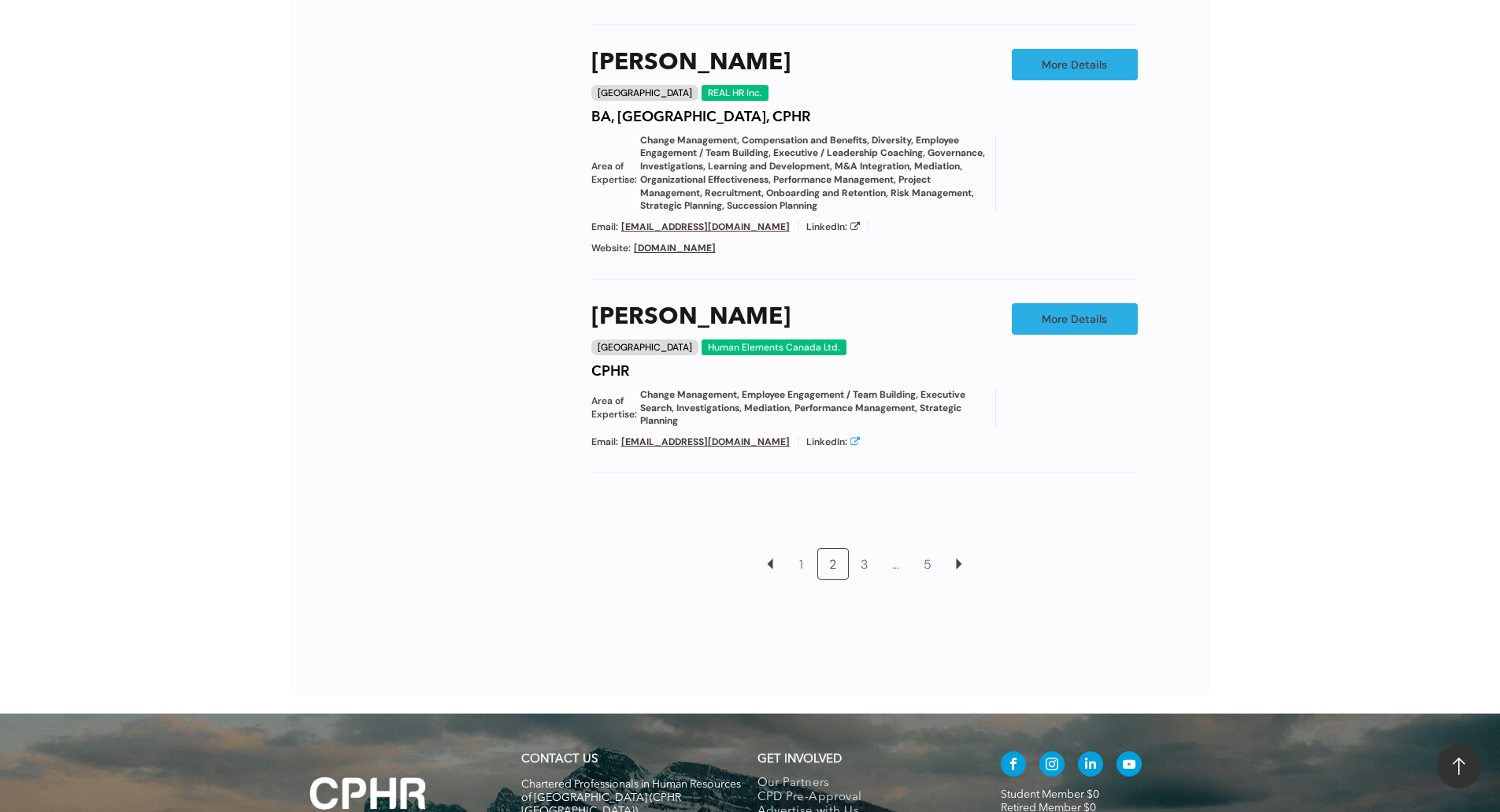
click at [851, 446] on icon at bounding box center [855, 441] width 10 height 10
